Goal: Task Accomplishment & Management: Use online tool/utility

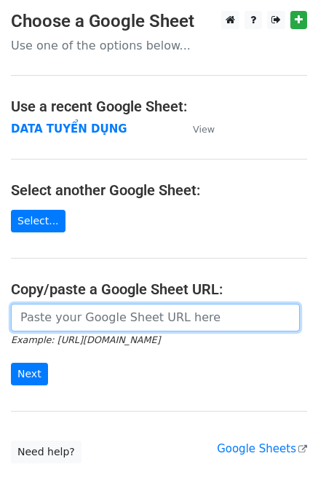
click at [116, 319] on input "url" at bounding box center [155, 318] width 289 height 28
paste input "https://docs.google.com/spreadsheets/d/1KZ7mIKUru3GcC_K2wVEfG_VsEb4I4bOScueJoPE…"
type input "https://docs.google.com/spreadsheets/d/1KZ7mIKUru3GcC_K2wVEfG_VsEb4I4bOScueJoPE…"
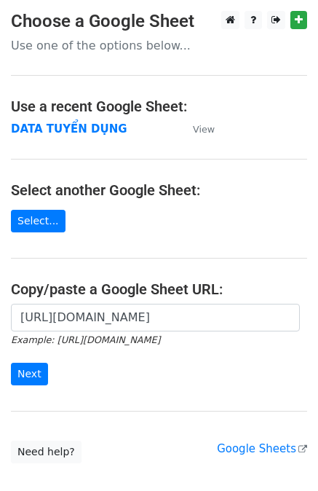
click at [20, 384] on div "https://docs.google.com/spreadsheets/d/1KZ7mIKUru3GcC_K2wVEfG_VsEb4I4bOScueJoPE…" at bounding box center [159, 352] width 318 height 96
click at [25, 375] on input "Next" at bounding box center [29, 374] width 37 height 23
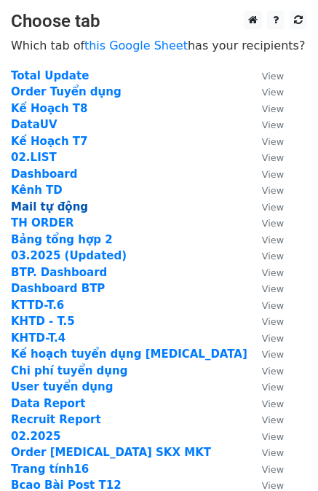
click at [42, 208] on strong "Mail tự động" at bounding box center [49, 206] width 77 height 13
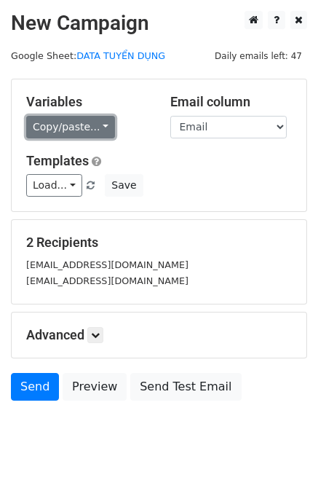
click at [64, 125] on link "Copy/paste..." at bounding box center [70, 127] width 89 height 23
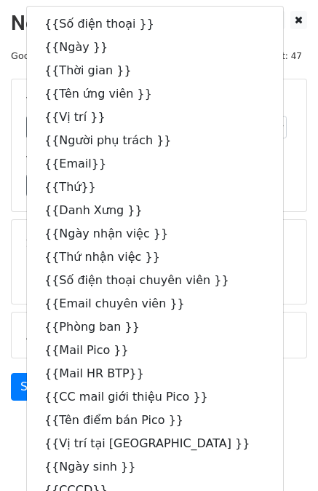
click at [250, 179] on div "Load... Thư mời phỏng vấn BTP Thư cảm ơn Thư mời nhận việc BTP Thư nhắc nhở cập…" at bounding box center [159, 185] width 288 height 23
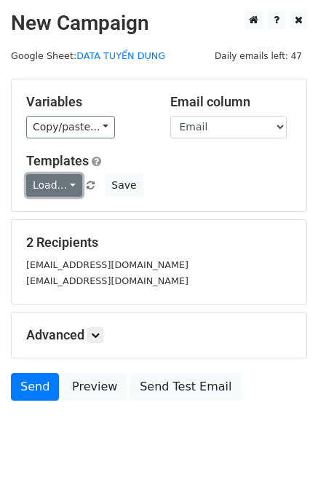
click at [74, 180] on link "Load..." at bounding box center [54, 185] width 56 height 23
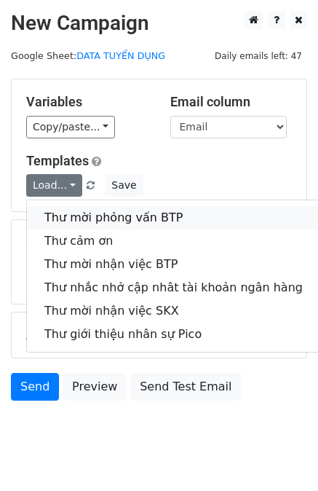
click at [89, 218] on link "Thư mời phỏng vấn BTP" at bounding box center [174, 217] width 294 height 23
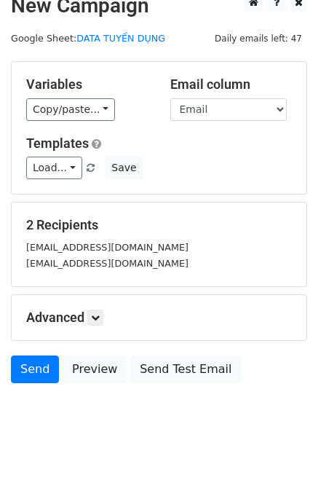
scroll to position [31, 0]
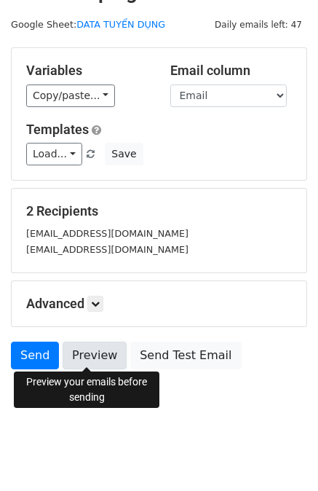
click at [83, 356] on link "Preview" at bounding box center [95, 356] width 64 height 28
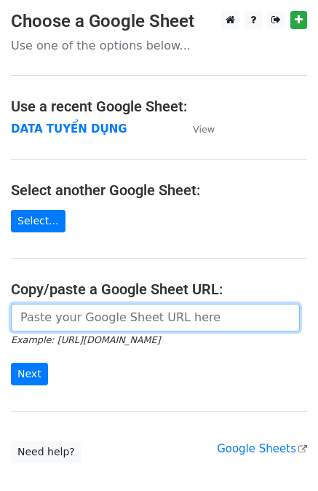
click at [70, 316] on input "url" at bounding box center [155, 318] width 289 height 28
paste input "https://docs.google.com/spreadsheets/d/1KZ7mIKUru3GcC_K2wVEfG_VsEb4I4bOScueJoPE…"
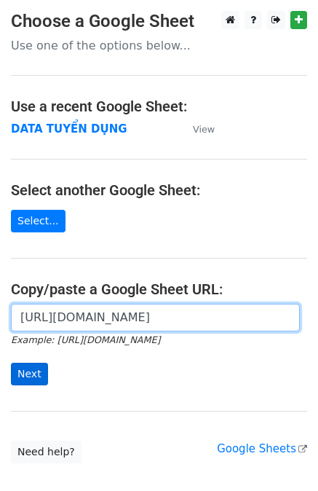
type input "https://docs.google.com/spreadsheets/d/1KZ7mIKUru3GcC_K2wVEfG_VsEb4I4bOScueJoPE…"
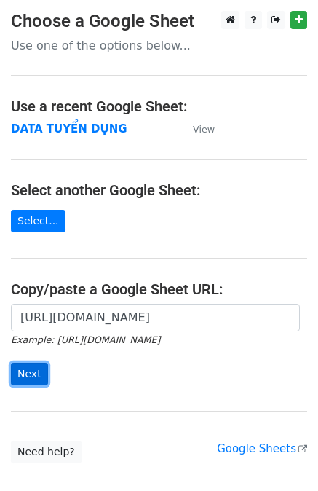
click at [29, 374] on input "Next" at bounding box center [29, 374] width 37 height 23
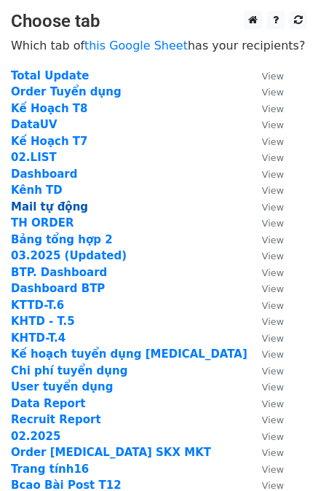
click at [39, 205] on strong "Mail tự động" at bounding box center [49, 206] width 77 height 13
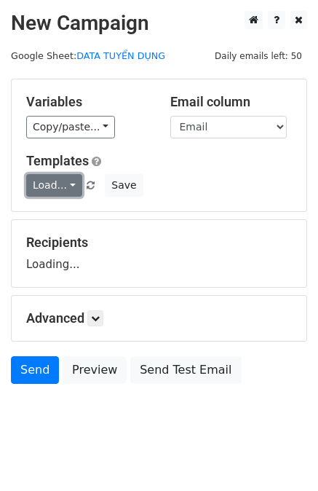
click at [53, 184] on link "Load..." at bounding box center [54, 185] width 56 height 23
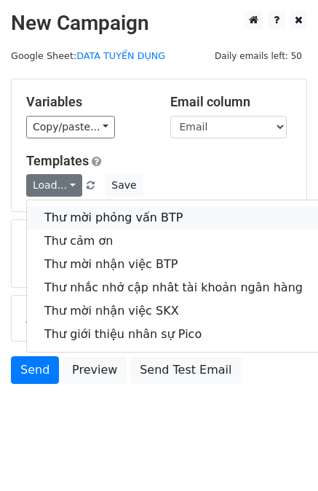
click at [64, 215] on link "Thư mời phỏng vấn BTP" at bounding box center [174, 217] width 294 height 23
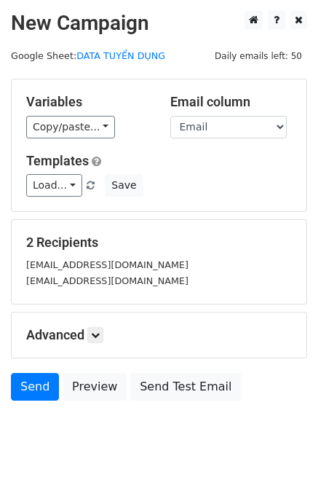
scroll to position [31, 0]
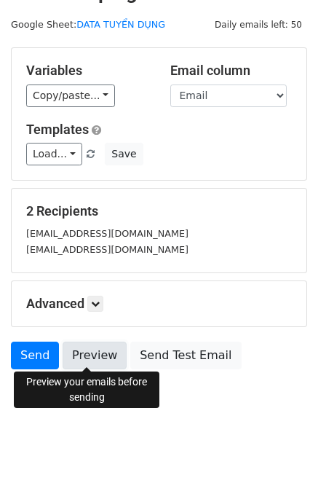
click at [87, 355] on link "Preview" at bounding box center [95, 356] width 64 height 28
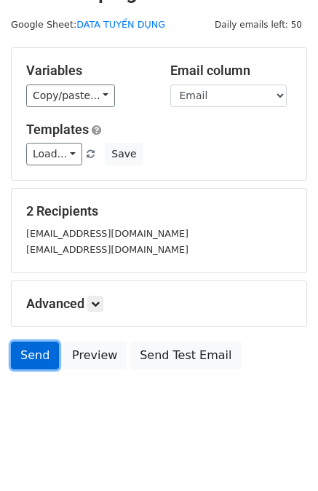
click at [32, 353] on link "Send" at bounding box center [35, 356] width 48 height 28
